Goal: Transaction & Acquisition: Purchase product/service

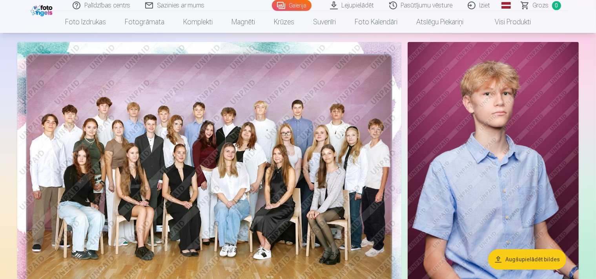
scroll to position [41, 0]
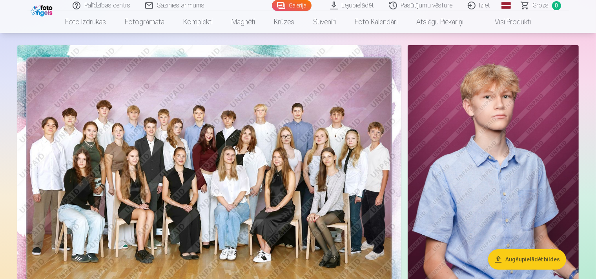
click at [352, 140] on img at bounding box center [209, 173] width 384 height 256
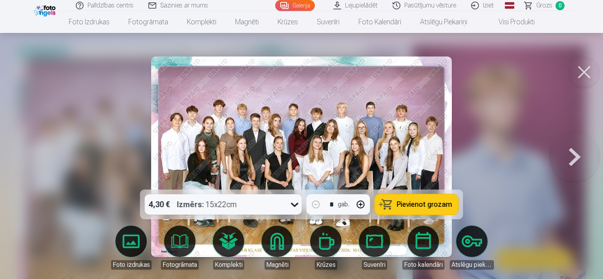
drag, startPoint x: 466, startPoint y: 128, endPoint x: 435, endPoint y: 129, distance: 31.0
click at [420, 129] on img at bounding box center [301, 156] width 300 height 200
click at [584, 69] on button at bounding box center [583, 71] width 31 height 31
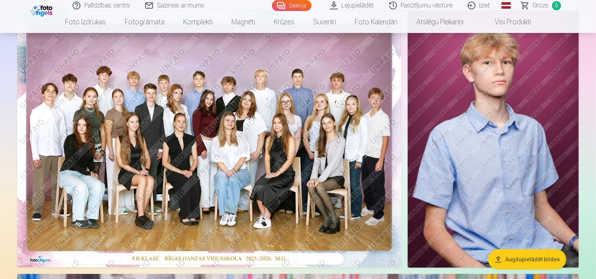
scroll to position [83, 0]
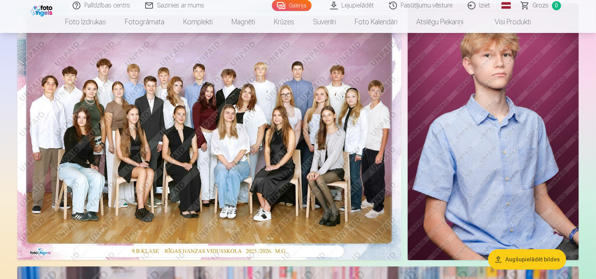
click at [250, 126] on img at bounding box center [209, 132] width 384 height 256
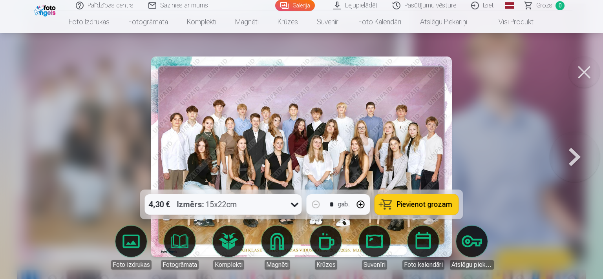
click at [292, 206] on icon at bounding box center [294, 204] width 13 height 13
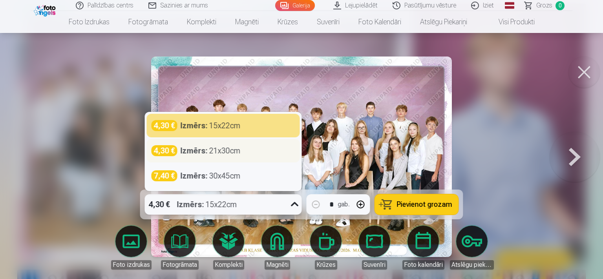
click at [213, 149] on div "Izmērs : 21x30cm" at bounding box center [210, 150] width 60 height 11
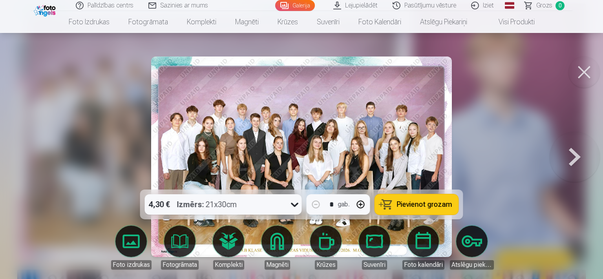
click at [421, 206] on span "Pievienot grozam" at bounding box center [424, 204] width 55 height 7
click at [571, 159] on button at bounding box center [574, 157] width 50 height 50
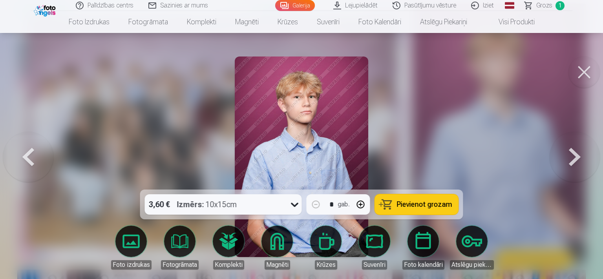
click at [340, 148] on img at bounding box center [302, 156] width 134 height 200
click at [338, 119] on img at bounding box center [302, 156] width 134 height 200
click at [293, 204] on icon at bounding box center [294, 204] width 13 height 13
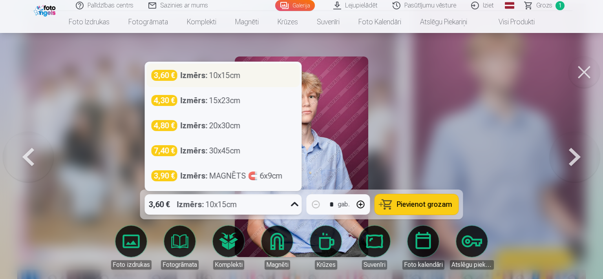
click at [190, 78] on strong "Izmērs :" at bounding box center [193, 75] width 27 height 11
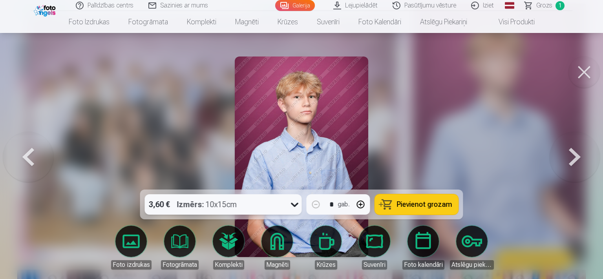
click at [424, 207] on span "Pievienot grozam" at bounding box center [424, 204] width 55 height 7
click at [567, 153] on button at bounding box center [574, 157] width 50 height 50
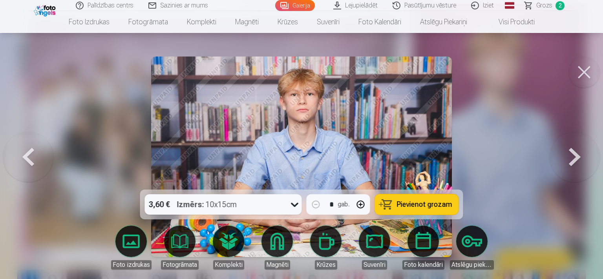
click at [422, 205] on span "Pievienot grozam" at bounding box center [424, 204] width 55 height 7
click at [571, 156] on button at bounding box center [574, 157] width 50 height 50
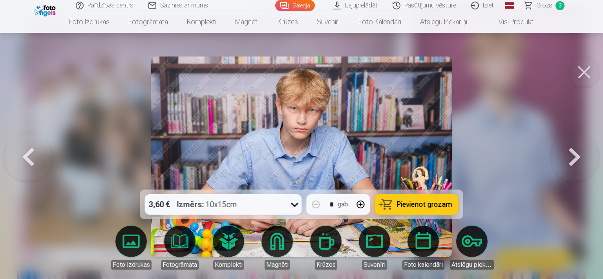
click at [428, 203] on span "Pievienot grozam" at bounding box center [424, 204] width 55 height 7
click at [570, 158] on button at bounding box center [574, 157] width 50 height 50
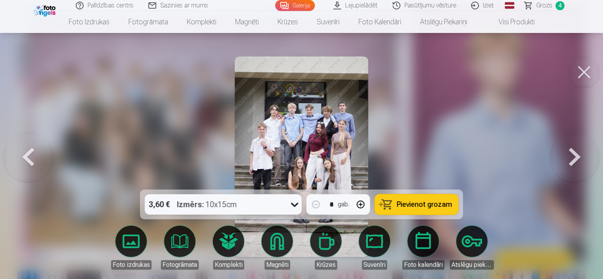
click at [424, 206] on span "Pievienot grozam" at bounding box center [424, 204] width 55 height 7
click at [572, 155] on button at bounding box center [574, 157] width 50 height 50
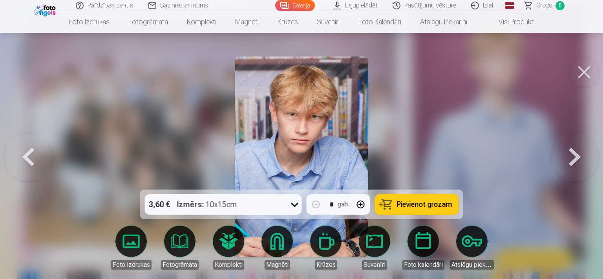
click at [572, 155] on button at bounding box center [574, 157] width 50 height 50
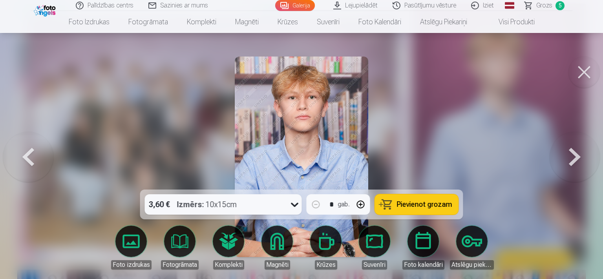
click at [421, 204] on span "Pievienot grozam" at bounding box center [424, 204] width 55 height 7
click at [572, 155] on button at bounding box center [574, 157] width 50 height 50
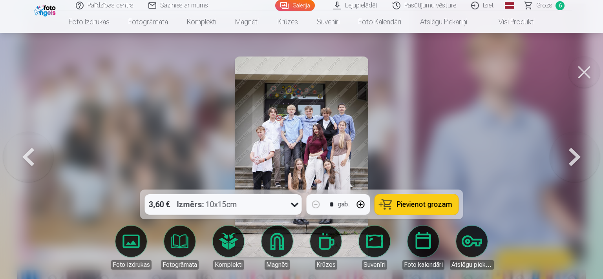
click at [572, 155] on button at bounding box center [574, 157] width 50 height 50
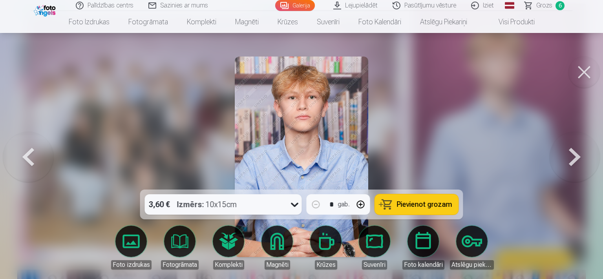
click at [572, 155] on button at bounding box center [574, 157] width 50 height 50
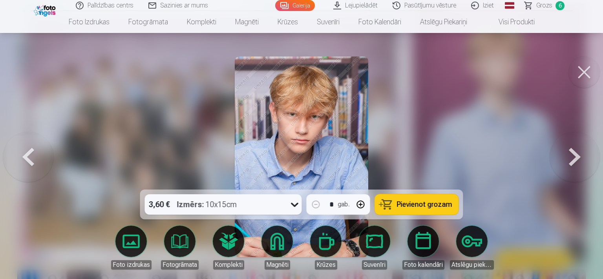
click at [296, 5] on link "Galerija" at bounding box center [295, 5] width 40 height 11
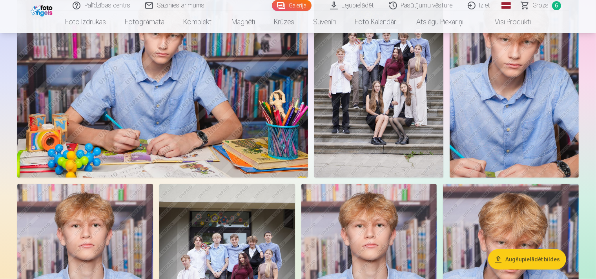
scroll to position [994, 0]
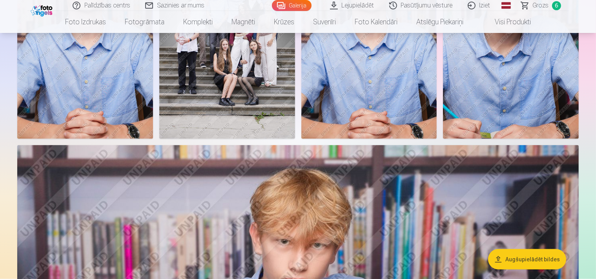
click at [295, 139] on img at bounding box center [227, 37] width 136 height 204
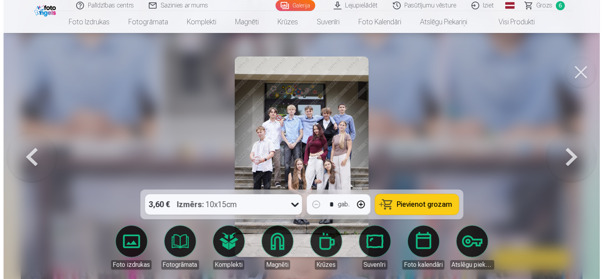
scroll to position [1005, 0]
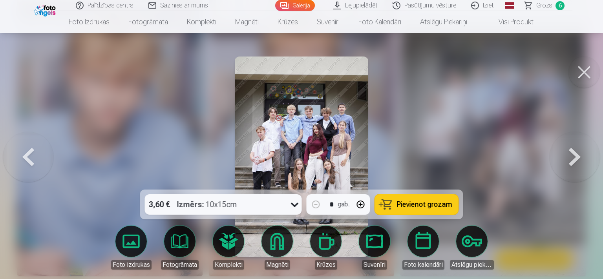
click at [432, 205] on span "Pievienot grozam" at bounding box center [424, 204] width 55 height 7
click at [575, 155] on button at bounding box center [574, 157] width 50 height 50
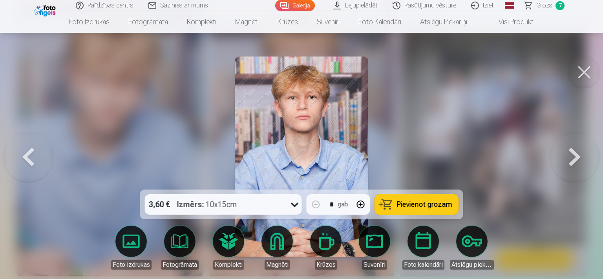
click at [575, 155] on button at bounding box center [574, 157] width 50 height 50
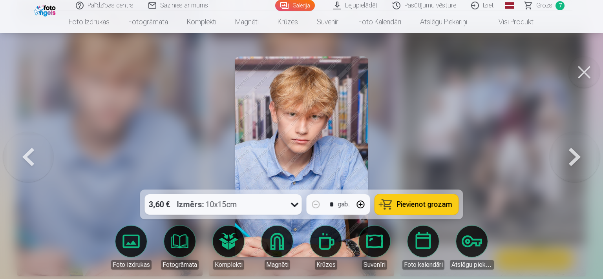
click at [575, 155] on button at bounding box center [574, 157] width 50 height 50
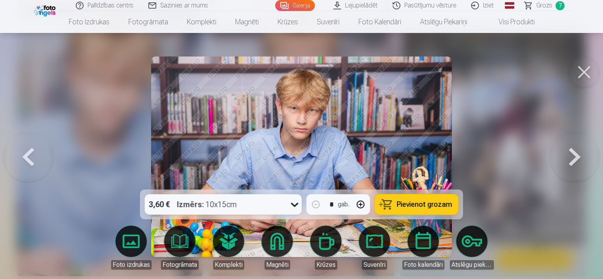
click at [575, 155] on button at bounding box center [574, 157] width 50 height 50
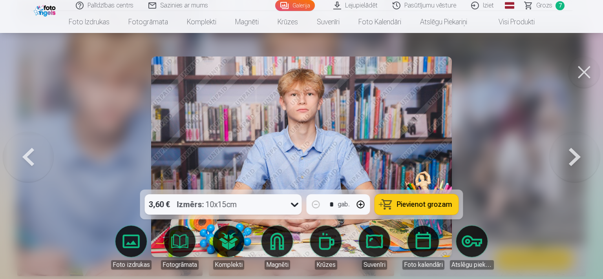
click at [575, 155] on button at bounding box center [574, 157] width 50 height 50
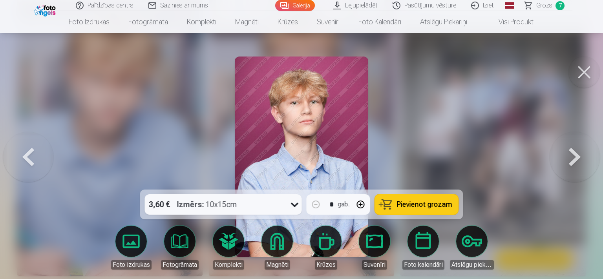
click at [575, 155] on button at bounding box center [574, 157] width 50 height 50
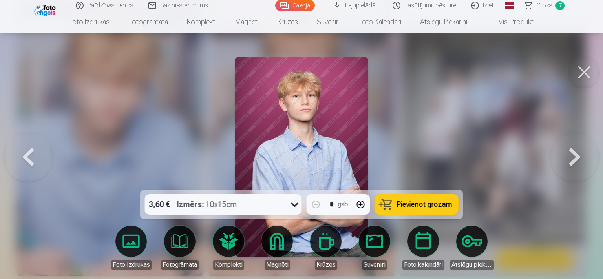
click at [575, 155] on button at bounding box center [574, 157] width 50 height 50
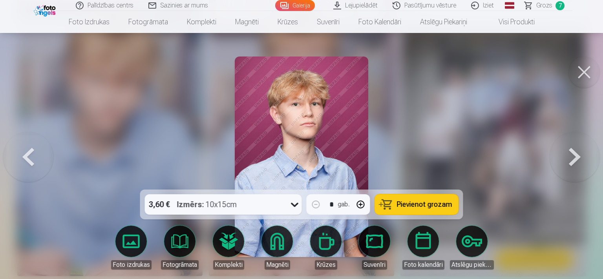
click at [575, 155] on button at bounding box center [574, 157] width 50 height 50
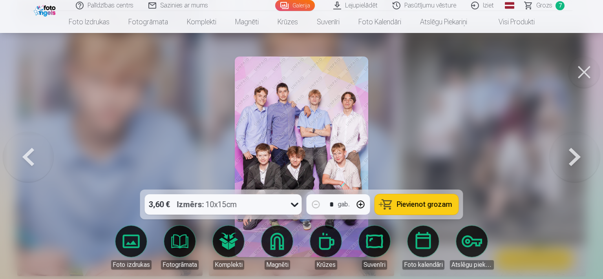
click at [327, 136] on img at bounding box center [302, 156] width 134 height 200
click at [422, 204] on span "Pievienot grozam" at bounding box center [424, 204] width 55 height 7
click at [574, 153] on button at bounding box center [574, 157] width 50 height 50
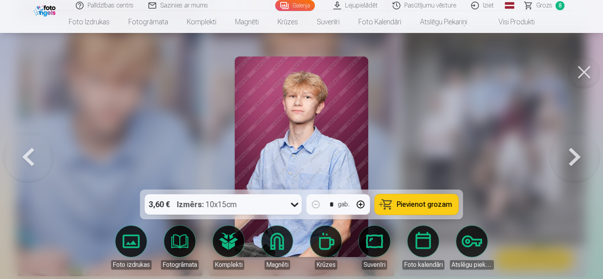
click at [574, 153] on button at bounding box center [574, 157] width 50 height 50
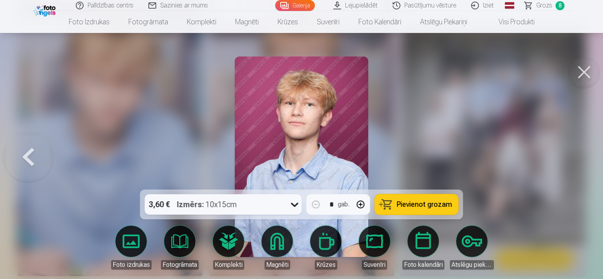
click at [298, 3] on link "Galerija" at bounding box center [295, 5] width 40 height 11
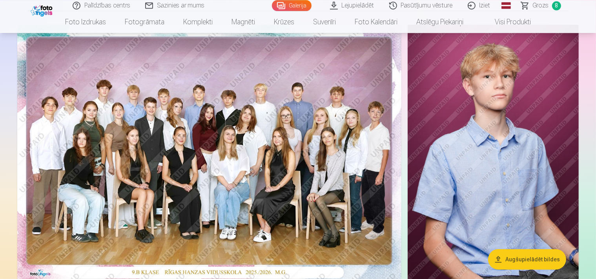
scroll to position [41, 0]
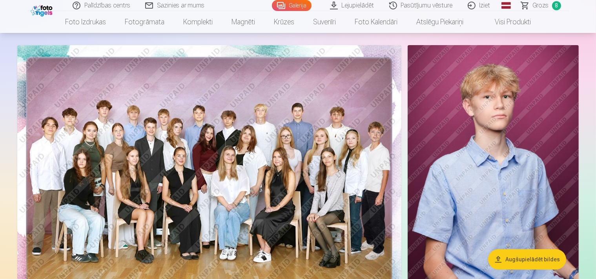
click at [538, 5] on span "Grozs" at bounding box center [541, 5] width 16 height 9
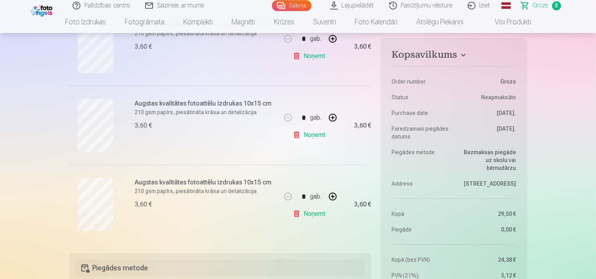
scroll to position [580, 0]
click at [545, 6] on span "Grozs" at bounding box center [541, 5] width 16 height 9
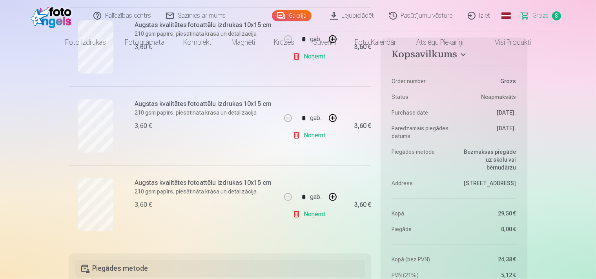
scroll to position [0, 0]
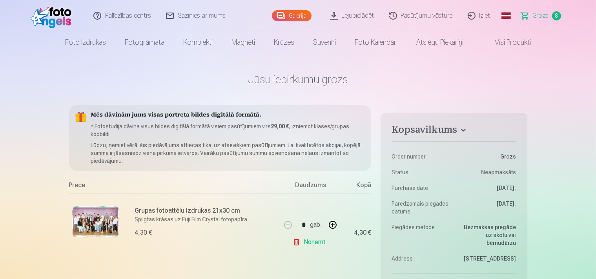
click at [539, 21] on link "Grozs 8" at bounding box center [541, 15] width 55 height 31
click at [286, 15] on link "Galerija" at bounding box center [292, 15] width 40 height 11
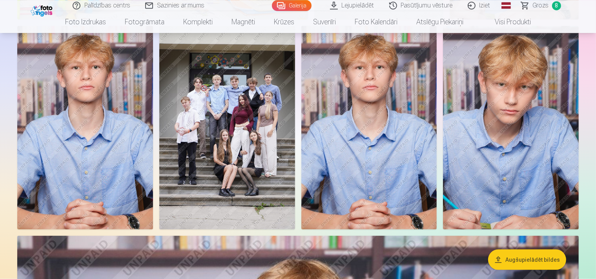
scroll to position [952, 0]
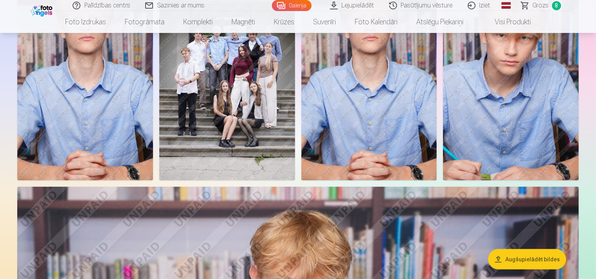
click at [153, 166] on img at bounding box center [85, 79] width 136 height 204
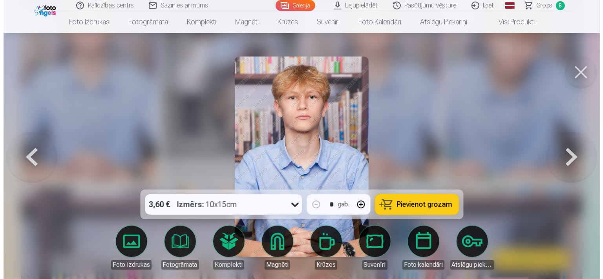
scroll to position [960, 0]
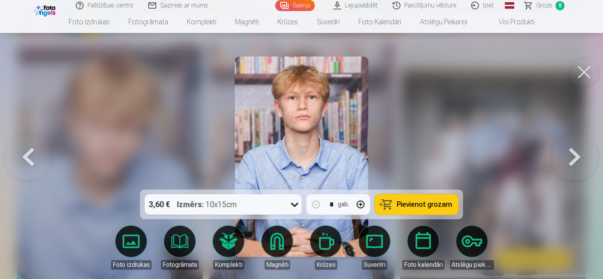
click at [410, 206] on span "Pievienot grozam" at bounding box center [424, 204] width 55 height 7
click at [289, 2] on link "Galerija" at bounding box center [295, 5] width 40 height 11
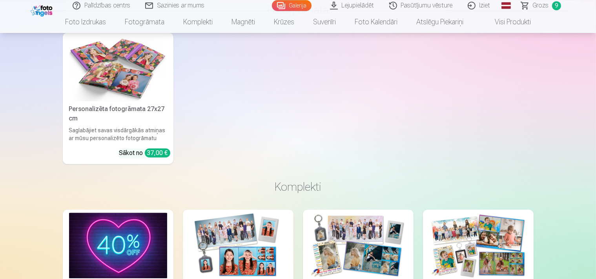
scroll to position [2278, 0]
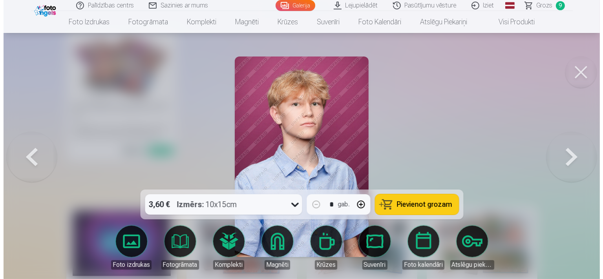
scroll to position [2301, 0]
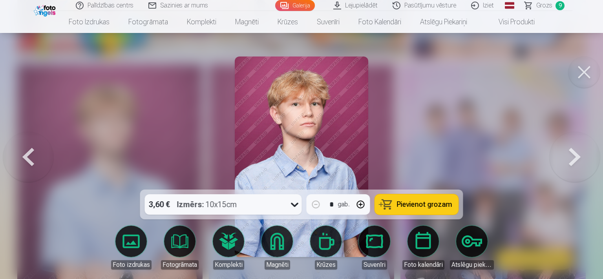
click at [411, 208] on span "Pievienot grozam" at bounding box center [424, 204] width 55 height 7
click at [566, 162] on button at bounding box center [574, 157] width 50 height 50
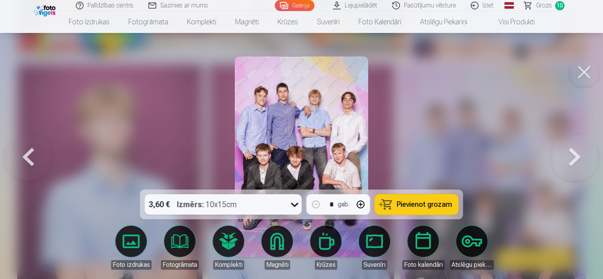
click at [28, 162] on button at bounding box center [28, 157] width 50 height 50
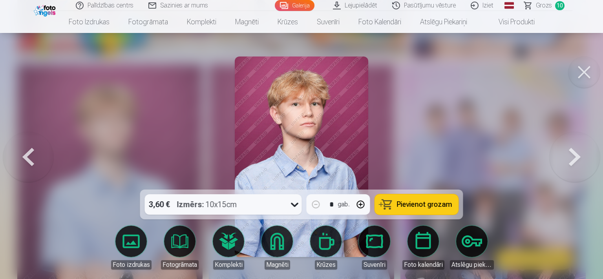
click at [28, 162] on button at bounding box center [28, 157] width 50 height 50
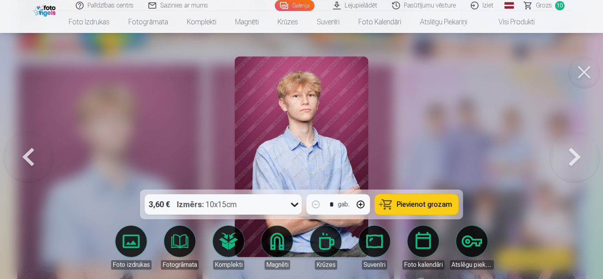
click at [28, 162] on button at bounding box center [28, 157] width 50 height 50
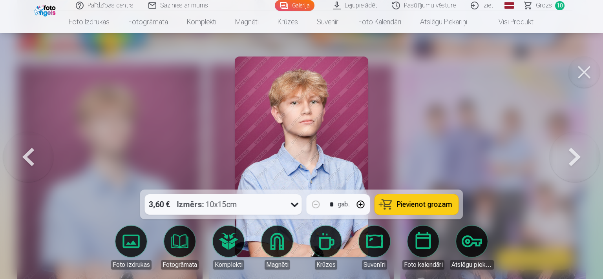
click at [572, 157] on button at bounding box center [574, 157] width 50 height 50
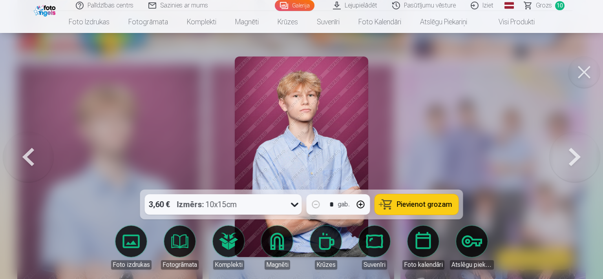
click at [572, 157] on button at bounding box center [574, 157] width 50 height 50
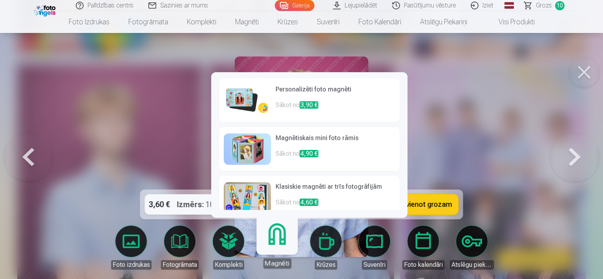
click at [271, 248] on link "Magnēti" at bounding box center [277, 244] width 48 height 48
click at [316, 99] on h6 "Personalizēti foto magnēti" at bounding box center [334, 93] width 119 height 16
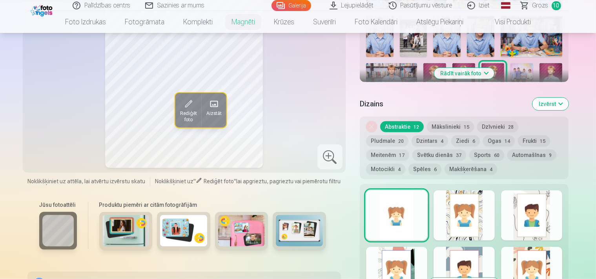
scroll to position [331, 0]
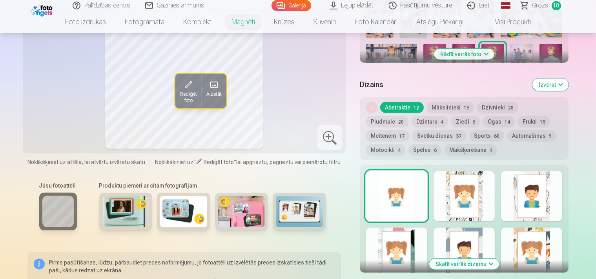
click at [518, 116] on button "Frukti 15" at bounding box center [534, 121] width 32 height 11
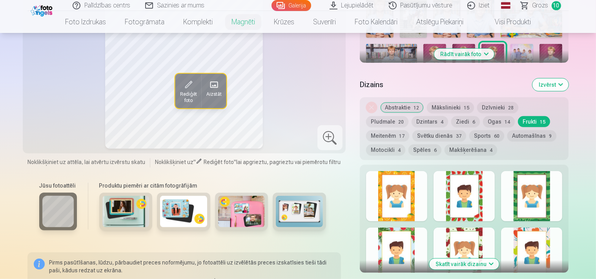
click at [497, 102] on button "Dzīvnieki 28" at bounding box center [497, 107] width 41 height 11
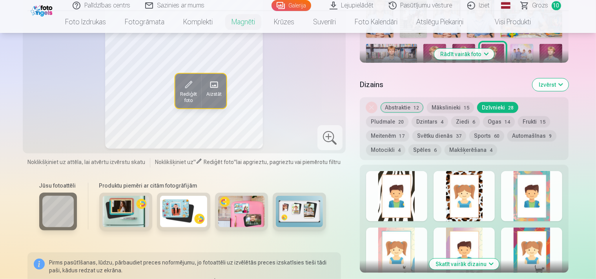
click at [441, 144] on button "Spēles 6" at bounding box center [424, 149] width 33 height 11
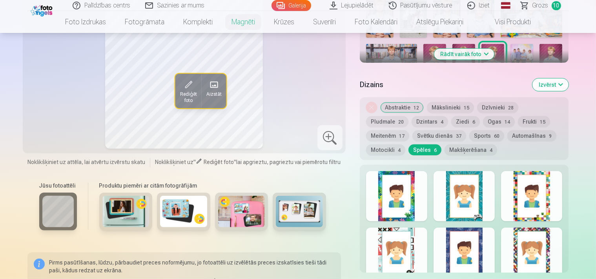
click at [405, 144] on button "Motocikli 4" at bounding box center [385, 149] width 39 height 11
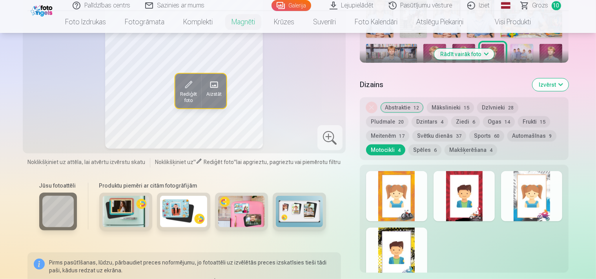
click at [507, 130] on button "Automašīnas 9" at bounding box center [531, 135] width 49 height 11
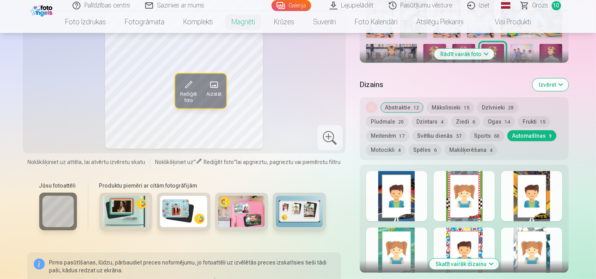
scroll to position [373, 0]
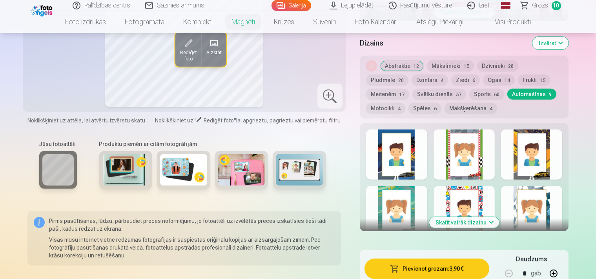
click at [469, 89] on button "Sports 60" at bounding box center [486, 94] width 35 height 11
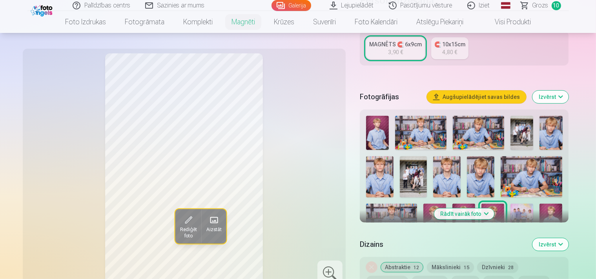
scroll to position [166, 0]
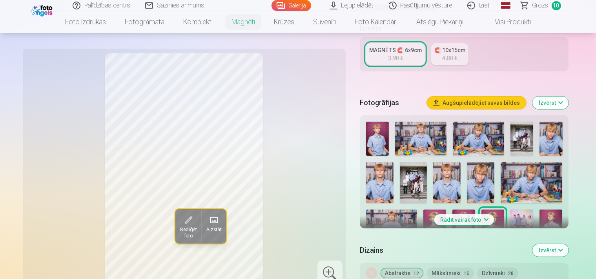
click at [411, 46] on div "MAGNĒTS 🧲 6x9cm" at bounding box center [395, 50] width 53 height 8
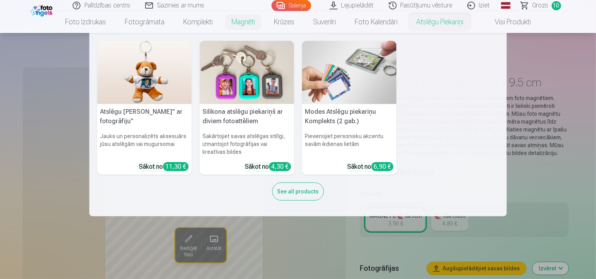
scroll to position [83, 0]
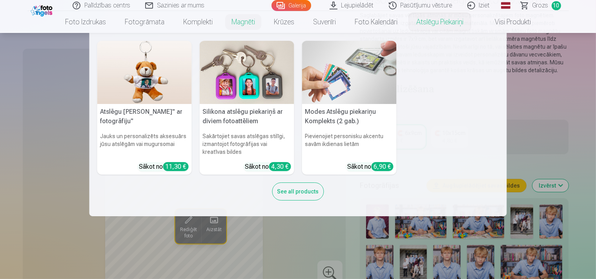
click at [227, 192] on div "Atslēgu piekariņš Lācītis" ar fotogrāfiju" Jauks un personalizēts aksesuārs jūs…" at bounding box center [298, 125] width 402 height 168
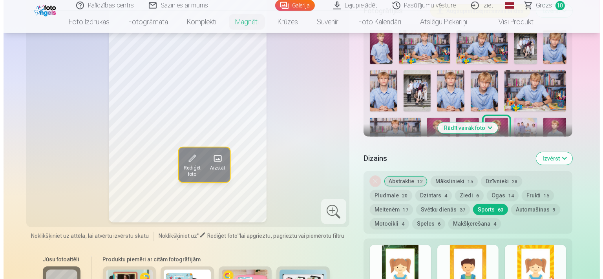
scroll to position [373, 0]
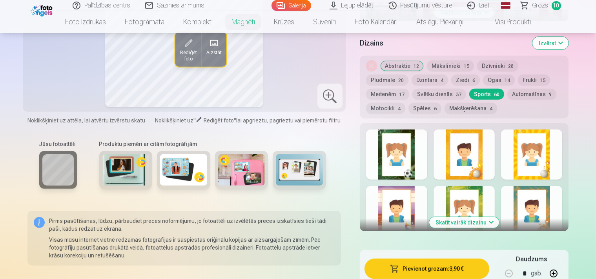
click at [433, 259] on button "Pievienot grozam : 3,90 €" at bounding box center [426, 269] width 125 height 20
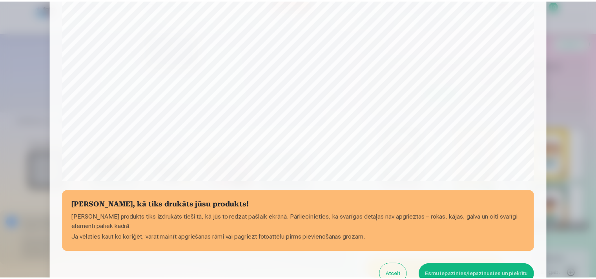
scroll to position [286, 0]
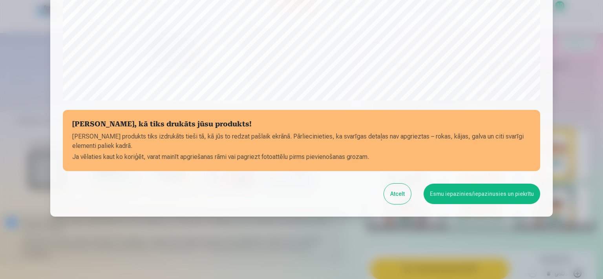
click at [473, 193] on button "Esmu iepazinies/iepazinusies un piekrītu" at bounding box center [481, 194] width 117 height 20
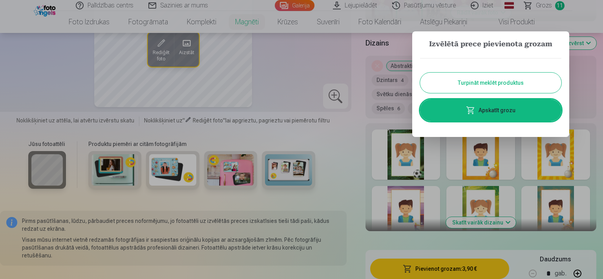
click at [481, 84] on button "Turpināt meklēt produktus" at bounding box center [490, 83] width 141 height 20
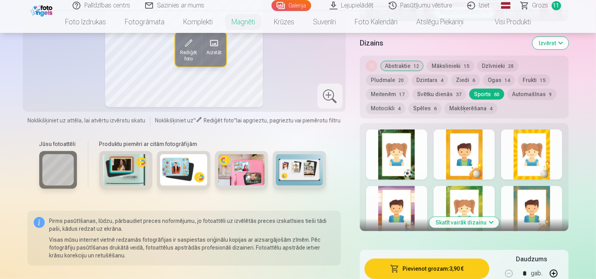
click at [289, 2] on link "Galerija" at bounding box center [291, 5] width 40 height 11
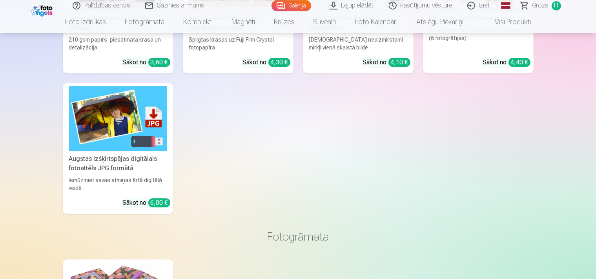
scroll to position [2030, 0]
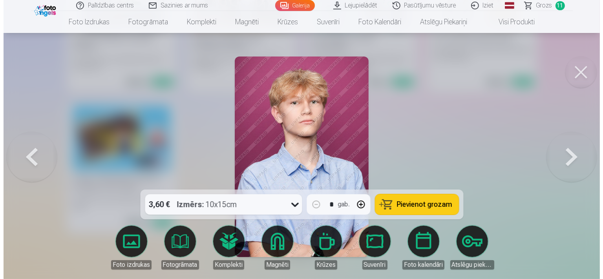
scroll to position [2048, 0]
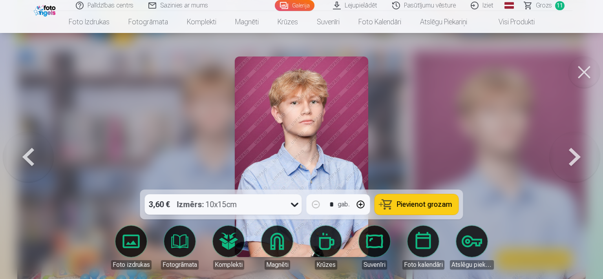
click at [422, 205] on span "Pievienot grozam" at bounding box center [424, 204] width 55 height 7
click at [570, 167] on button at bounding box center [574, 157] width 50 height 50
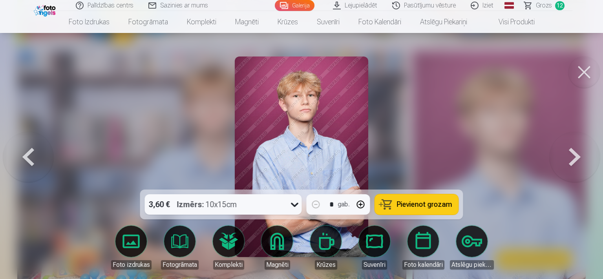
click at [570, 165] on button at bounding box center [574, 157] width 50 height 50
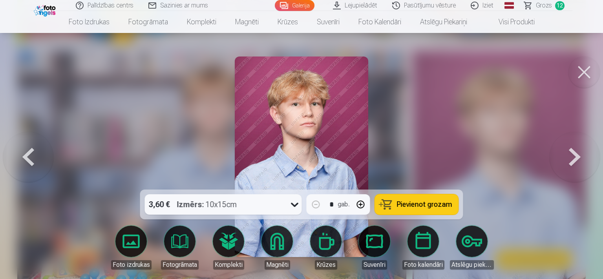
click at [35, 158] on button at bounding box center [28, 157] width 50 height 50
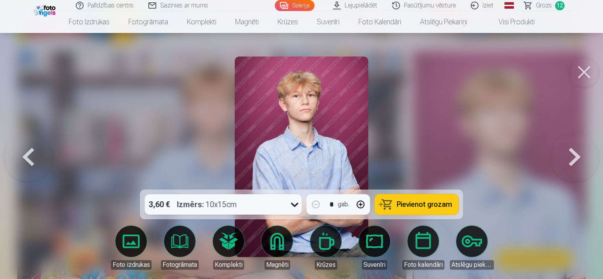
click at [410, 202] on span "Pievienot grozam" at bounding box center [424, 204] width 55 height 7
click at [290, 6] on link "Galerija" at bounding box center [295, 5] width 40 height 11
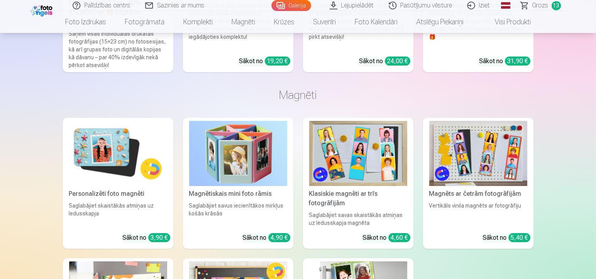
scroll to position [2609, 0]
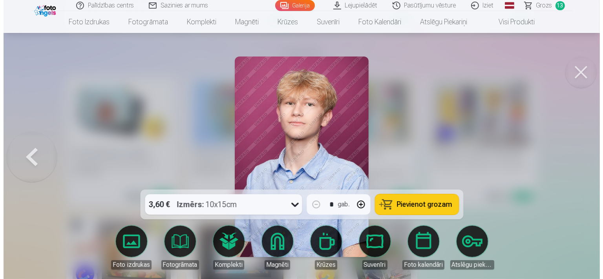
scroll to position [2636, 0]
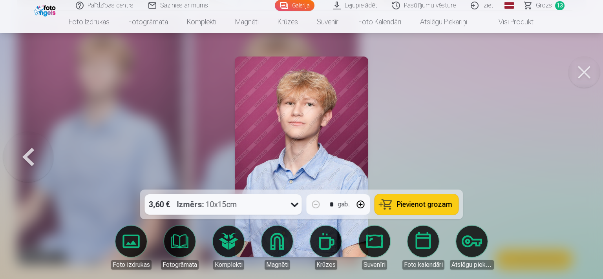
click at [409, 206] on span "Pievienot grozam" at bounding box center [424, 204] width 55 height 7
click at [544, 7] on span "Grozs" at bounding box center [543, 5] width 16 height 9
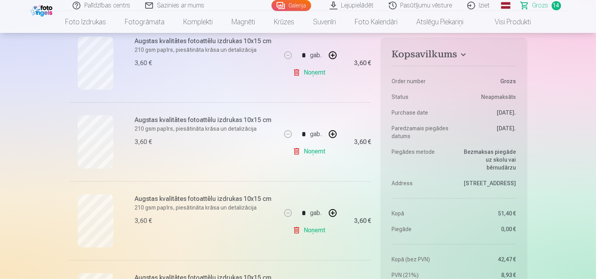
scroll to position [580, 0]
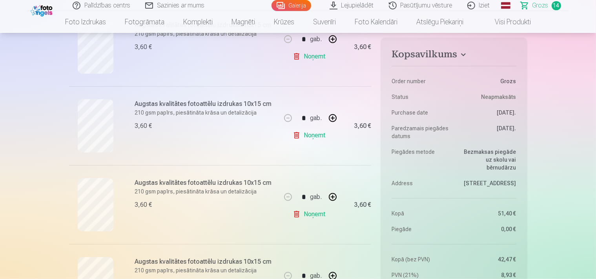
click at [311, 59] on link "Noņemt" at bounding box center [311, 57] width 36 height 16
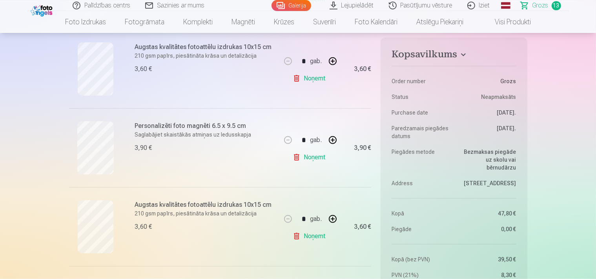
scroll to position [787, 0]
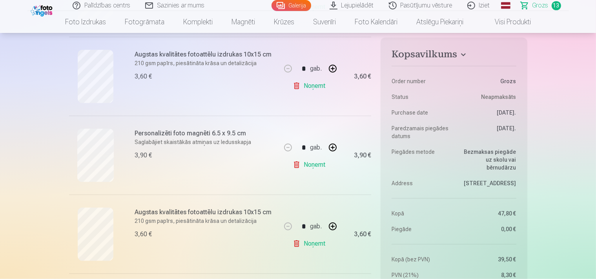
click at [311, 86] on link "Noņemt" at bounding box center [311, 86] width 36 height 16
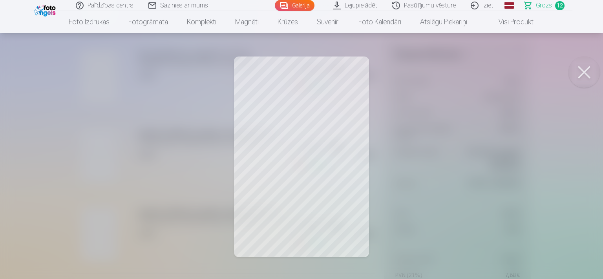
click at [586, 71] on button at bounding box center [583, 71] width 31 height 31
click at [586, 70] on button at bounding box center [583, 71] width 31 height 31
click at [578, 77] on button at bounding box center [583, 71] width 31 height 31
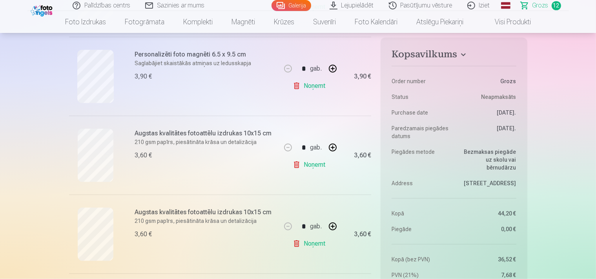
click at [318, 162] on link "Noņemt" at bounding box center [311, 165] width 36 height 16
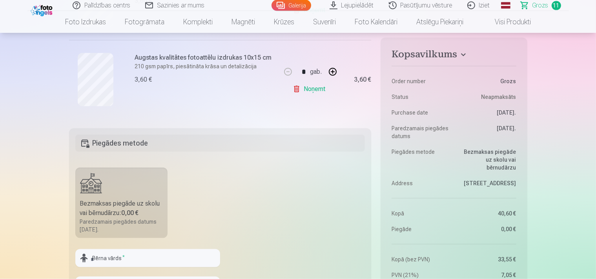
scroll to position [1063, 0]
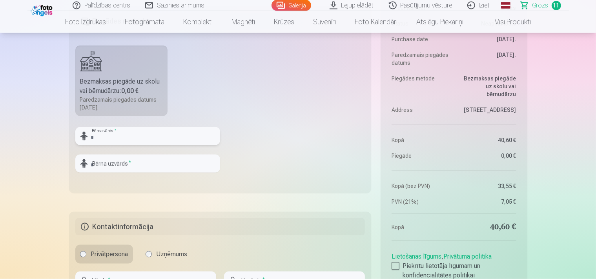
click at [143, 137] on input "text" at bounding box center [147, 136] width 145 height 18
type input "******"
click at [123, 165] on input "text" at bounding box center [147, 164] width 145 height 18
type input "**********"
click at [258, 155] on fieldset "**********" at bounding box center [220, 99] width 302 height 187
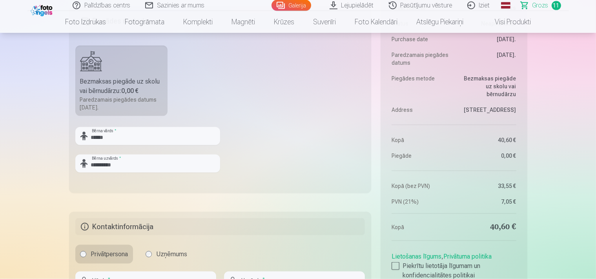
click at [209, 97] on fieldset "**********" at bounding box center [220, 99] width 302 height 187
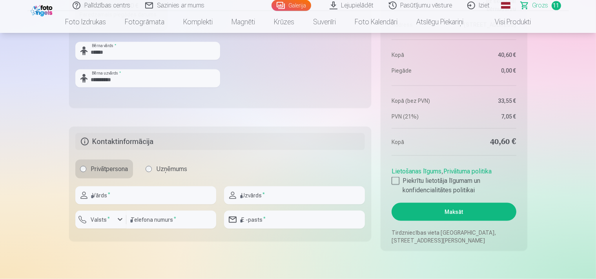
scroll to position [1188, 0]
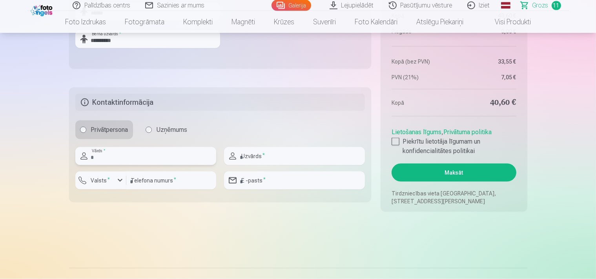
click at [147, 157] on input "text" at bounding box center [145, 156] width 141 height 18
type input "*****"
click at [283, 157] on input "text" at bounding box center [294, 156] width 141 height 18
type input "**********"
click at [118, 182] on div "button" at bounding box center [119, 180] width 9 height 9
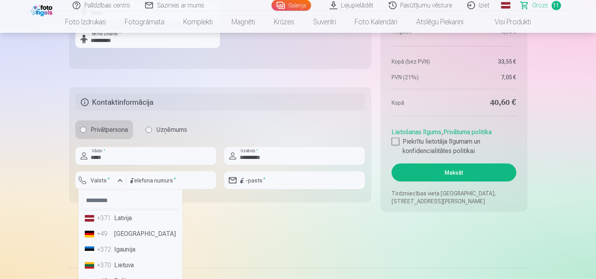
click at [104, 220] on div "+371" at bounding box center [105, 217] width 16 height 9
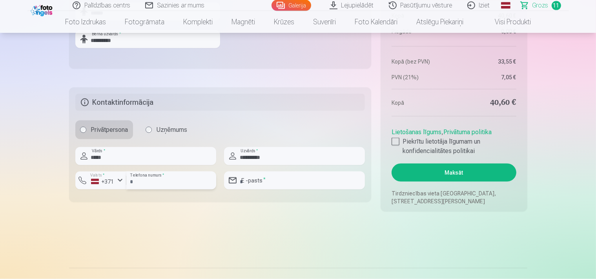
click at [162, 179] on input "number" at bounding box center [171, 180] width 90 height 18
type input "********"
click at [279, 182] on input "email" at bounding box center [294, 180] width 141 height 18
type input "**********"
click at [393, 140] on div at bounding box center [395, 142] width 8 height 8
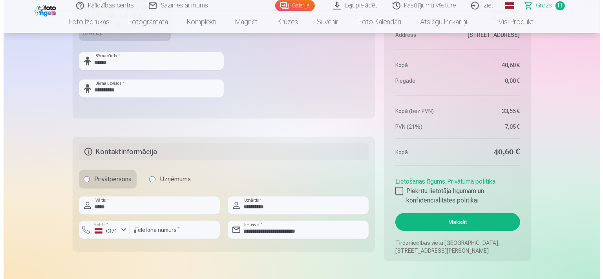
scroll to position [1146, 0]
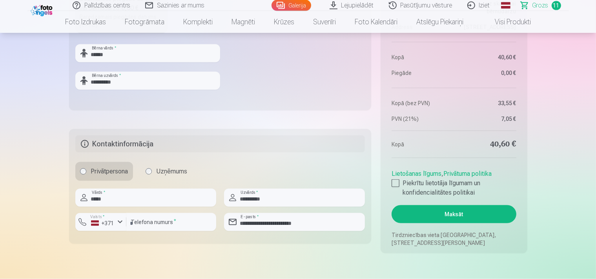
click at [445, 216] on button "Maksāt" at bounding box center [453, 214] width 124 height 18
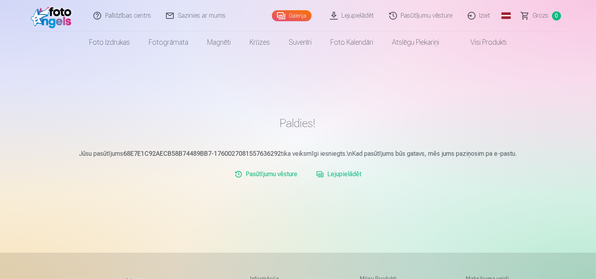
click at [350, 175] on link "Lejupielādēt" at bounding box center [338, 174] width 51 height 16
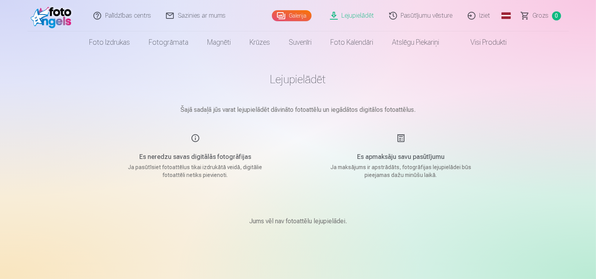
drag, startPoint x: 355, startPoint y: 13, endPoint x: 355, endPoint y: 18, distance: 4.7
click at [355, 14] on link "Lejupielādēt" at bounding box center [352, 15] width 59 height 31
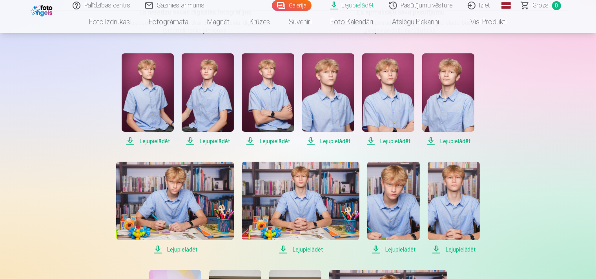
scroll to position [124, 0]
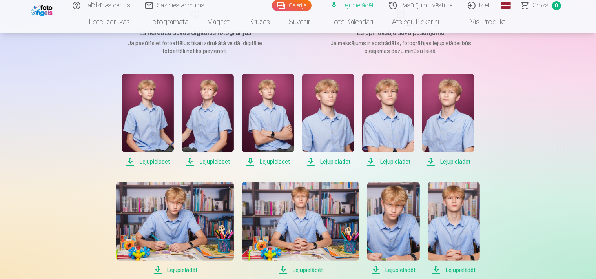
click at [150, 160] on span "Lejupielādēt" at bounding box center [148, 161] width 52 height 9
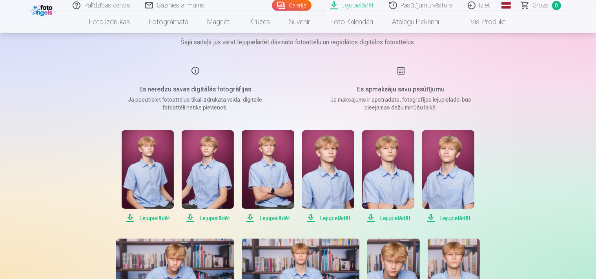
scroll to position [83, 0]
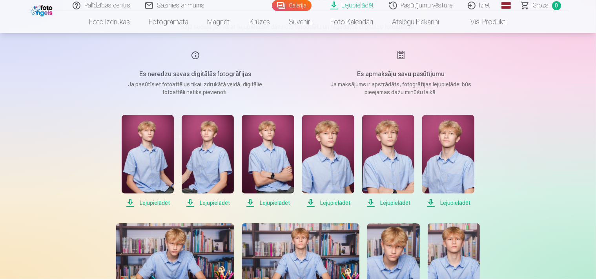
click at [148, 204] on span "Lejupielādēt" at bounding box center [148, 202] width 52 height 9
click at [207, 202] on span "Lejupielādēt" at bounding box center [208, 202] width 52 height 9
click at [271, 200] on span "Lejupielādēt" at bounding box center [268, 202] width 52 height 9
click at [330, 201] on span "Lejupielādēt" at bounding box center [328, 202] width 52 height 9
click at [387, 201] on span "Lejupielādēt" at bounding box center [388, 202] width 52 height 9
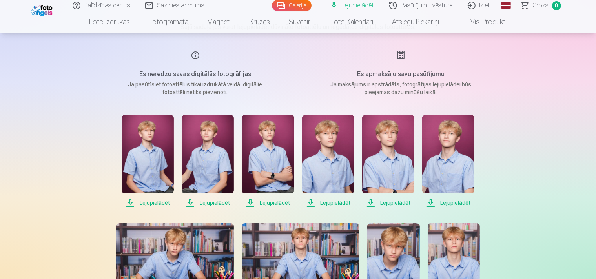
click at [457, 203] on span "Lejupielādēt" at bounding box center [448, 202] width 52 height 9
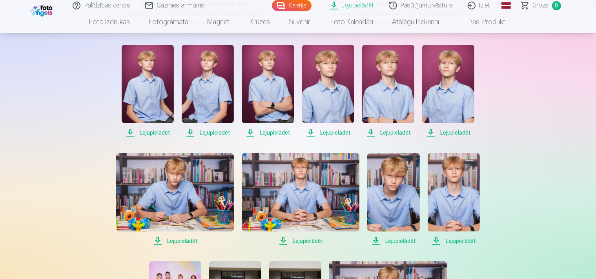
scroll to position [166, 0]
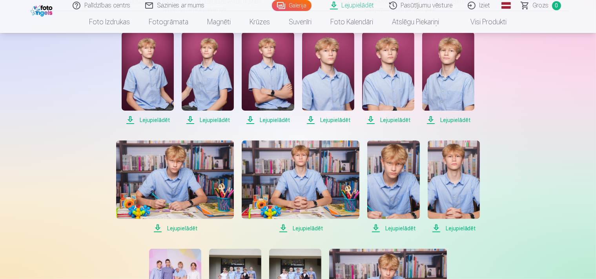
click at [178, 227] on span "Lejupielādēt" at bounding box center [175, 228] width 118 height 9
click at [299, 228] on span "Lejupielādēt" at bounding box center [301, 228] width 118 height 9
click at [399, 228] on span "Lejupielādēt" at bounding box center [393, 228] width 52 height 9
click at [457, 228] on span "Lejupielādēt" at bounding box center [454, 228] width 52 height 9
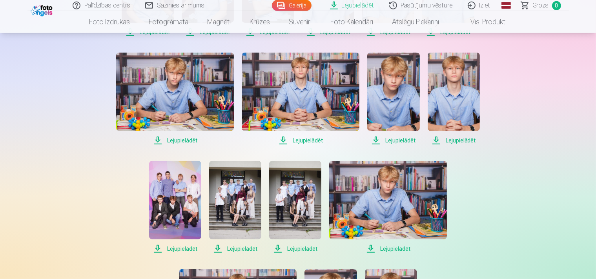
scroll to position [290, 0]
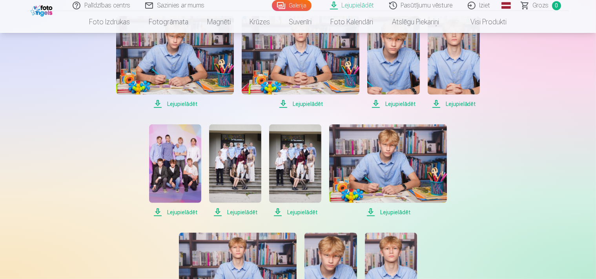
click at [178, 212] on span "Lejupielādēt" at bounding box center [175, 212] width 52 height 9
click at [242, 211] on span "Lejupielādēt" at bounding box center [235, 212] width 52 height 9
click at [305, 212] on span "Lejupielādēt" at bounding box center [295, 212] width 52 height 9
click at [398, 213] on span "Lejupielādēt" at bounding box center [388, 212] width 118 height 9
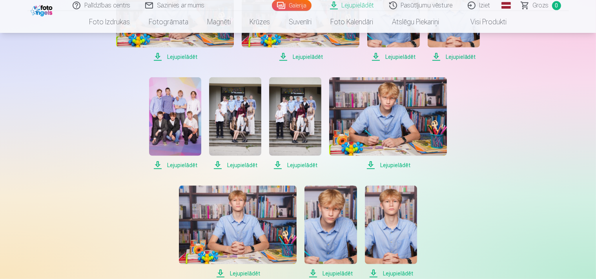
scroll to position [373, 0]
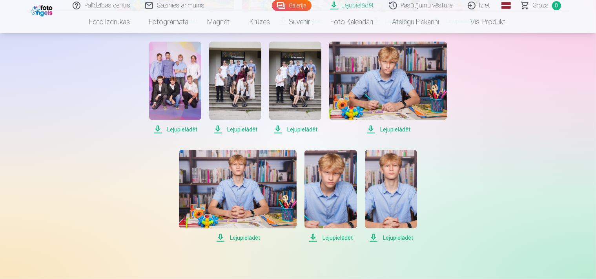
click at [244, 238] on span "Lejupielādēt" at bounding box center [238, 237] width 118 height 9
click at [338, 235] on span "Lejupielādēt" at bounding box center [330, 237] width 52 height 9
click at [401, 237] on span "Lejupielādēt" at bounding box center [391, 237] width 52 height 9
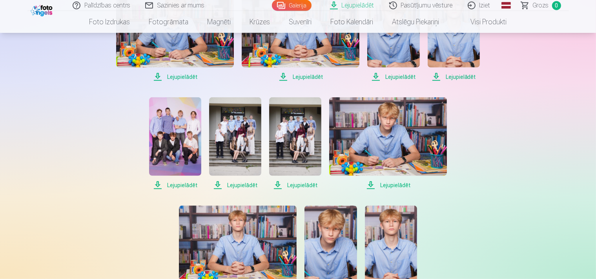
scroll to position [290, 0]
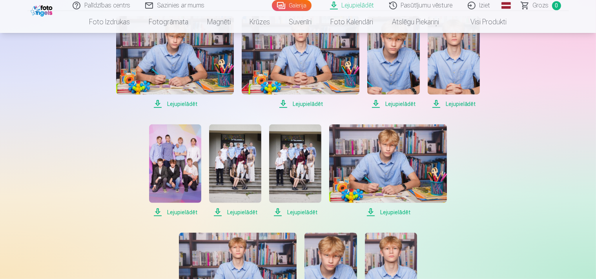
click at [517, 193] on div "Lejupielādēt Šajā sadaļā jūs varat lejupielādēt dāvināto fotoattēlu un iegādāto…" at bounding box center [298, 144] width 471 height 869
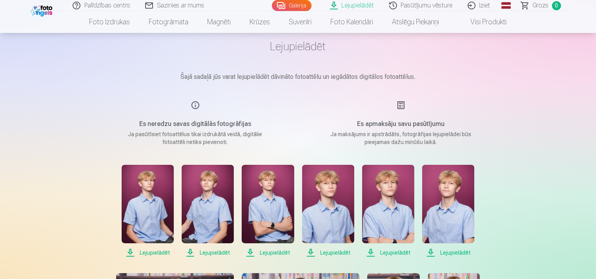
scroll to position [0, 0]
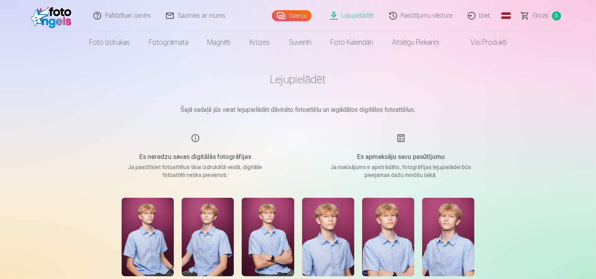
click at [483, 16] on link "Iziet" at bounding box center [480, 15] width 38 height 31
